Goal: Navigation & Orientation: Find specific page/section

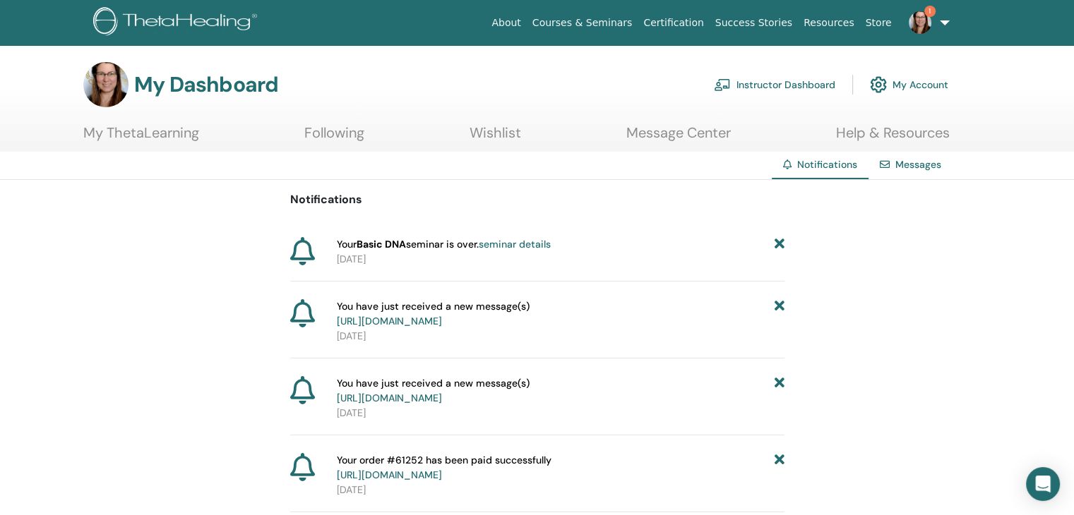
click at [928, 16] on span "1" at bounding box center [929, 11] width 11 height 11
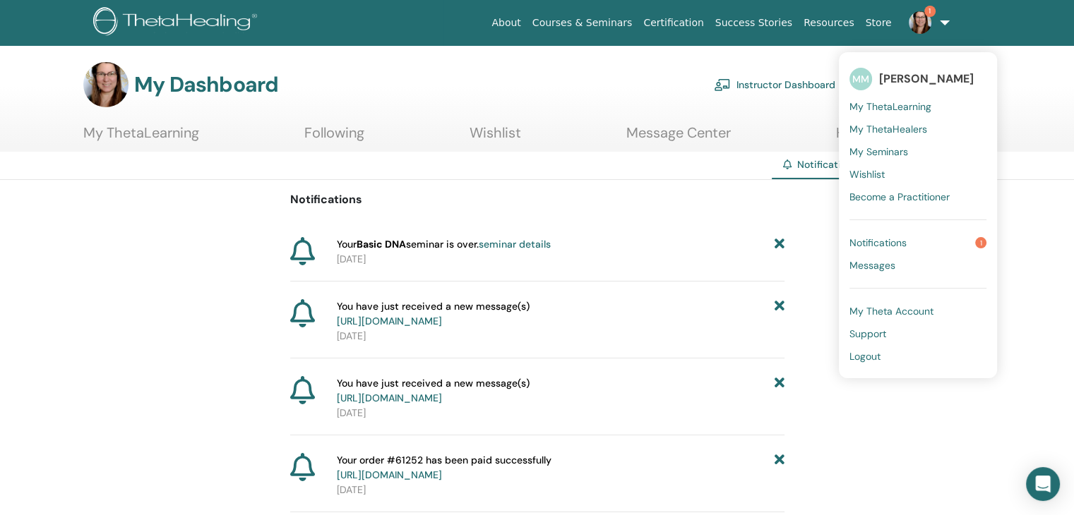
click at [901, 241] on span "Notifications" at bounding box center [877, 242] width 57 height 13
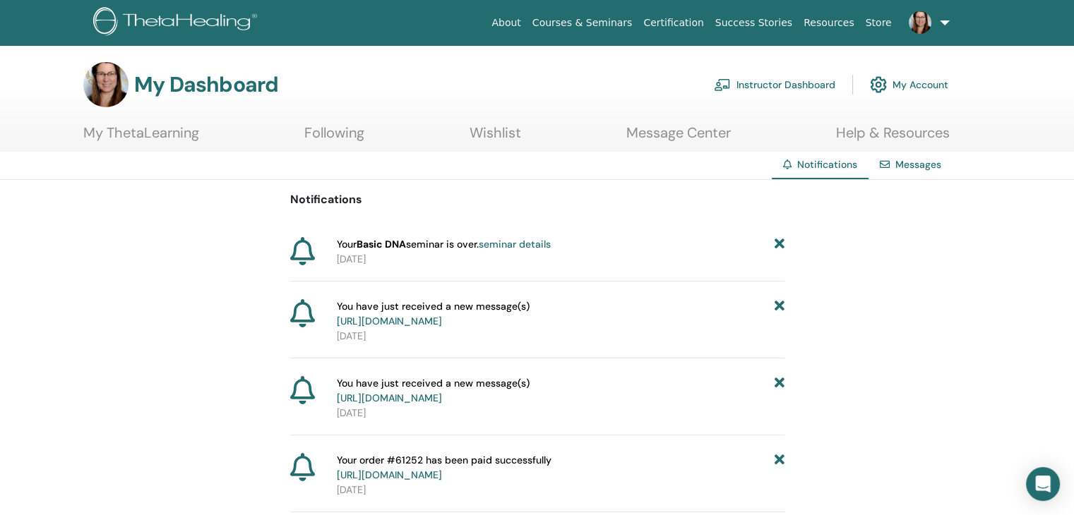
click at [792, 83] on link "Instructor Dashboard" at bounding box center [774, 84] width 121 height 31
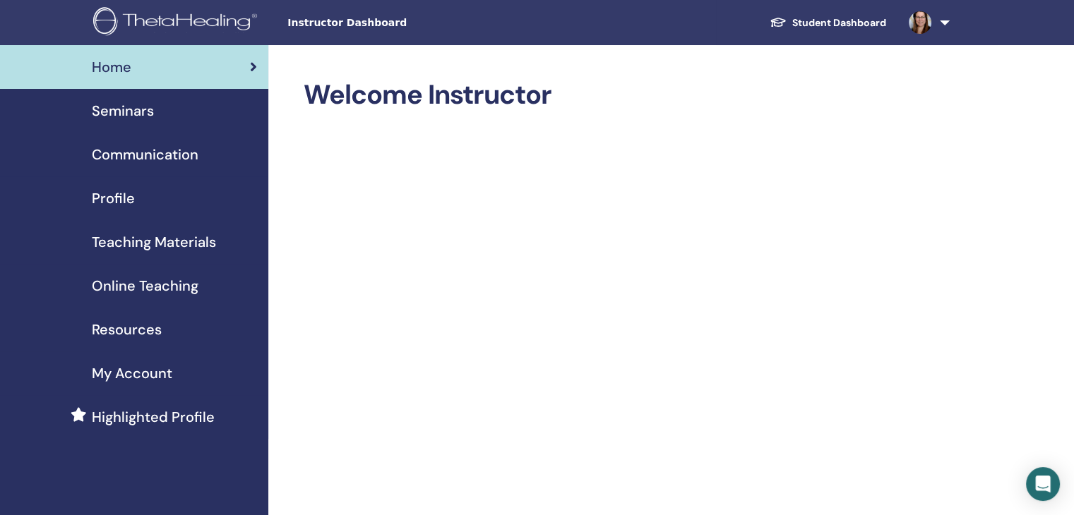
click at [113, 106] on span "Seminars" at bounding box center [123, 110] width 62 height 21
